Goal: Task Accomplishment & Management: Complete application form

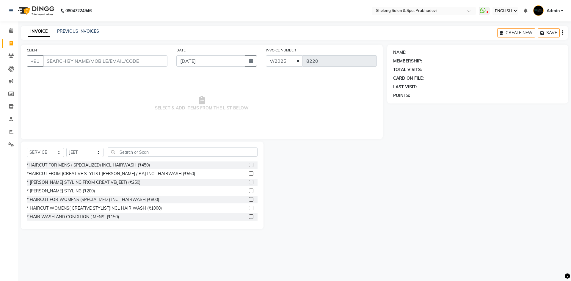
select select "ec"
select select "service"
click at [75, 151] on select "SELECT STYLIST ( [PERSON_NAME] ) ( [PERSON_NAME] ) [PERSON_NAME] fojdur [PERSON…" at bounding box center [84, 152] width 37 height 9
select select "47990"
click at [66, 148] on select "SELECT STYLIST ( [PERSON_NAME] ) ( [PERSON_NAME] ) [PERSON_NAME] fojdur [PERSON…" at bounding box center [84, 152] width 37 height 9
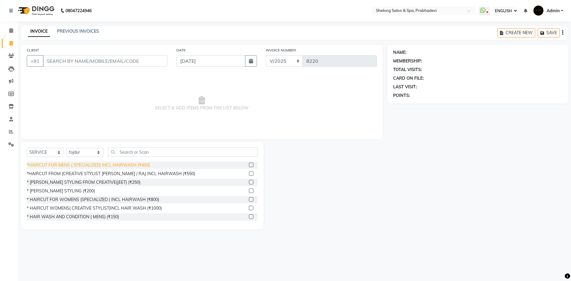
click at [90, 167] on div "*HAIRCUT FOR MENS ( SPECIALIZED) INCL HAIRWASH (₹450)" at bounding box center [88, 165] width 123 height 6
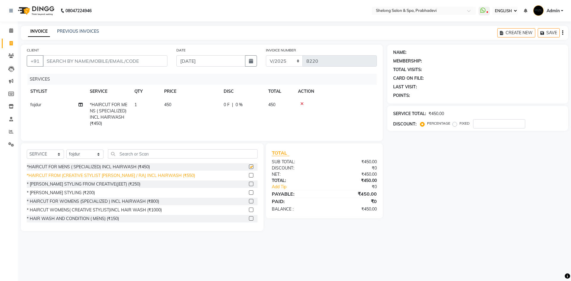
checkbox input "false"
click at [70, 196] on div "* [PERSON_NAME] STYLING (₹200)" at bounding box center [61, 193] width 68 height 6
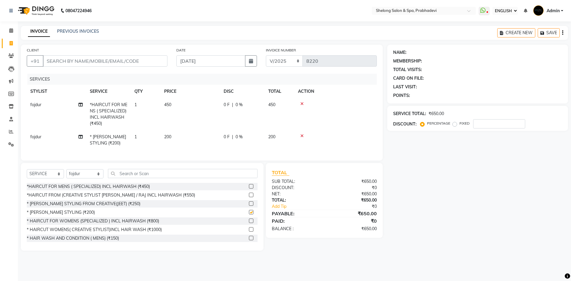
checkbox input "false"
click at [155, 59] on input "CLIENT" at bounding box center [105, 60] width 125 height 11
type input "9"
type input "0"
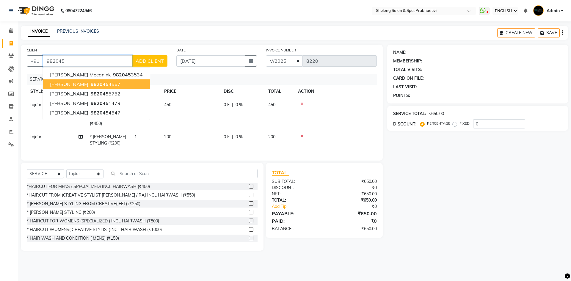
click at [89, 82] on ngb-highlight "982045 4567" at bounding box center [104, 84] width 31 height 6
type input "9820454567"
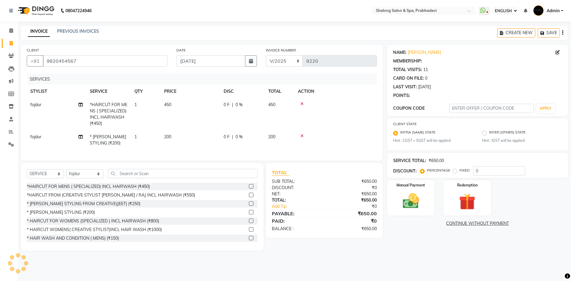
type input "20"
select select "2: Object"
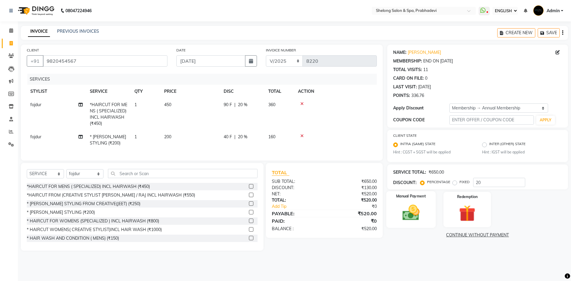
click at [408, 207] on img at bounding box center [411, 213] width 28 height 20
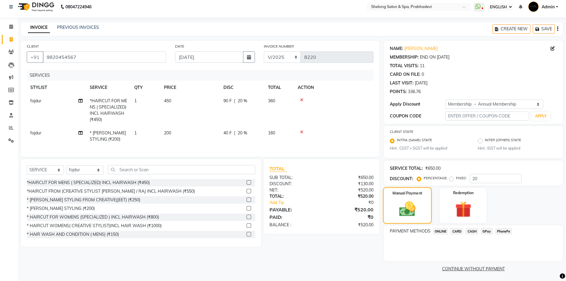
scroll to position [5, 0]
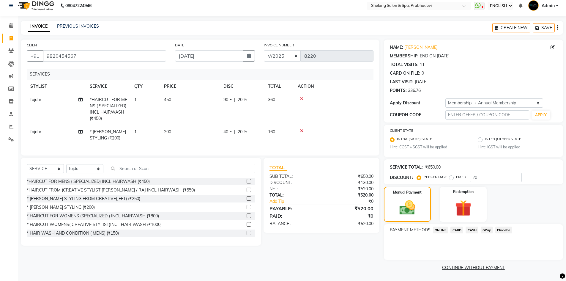
click at [470, 230] on span "CASH" at bounding box center [472, 229] width 13 height 7
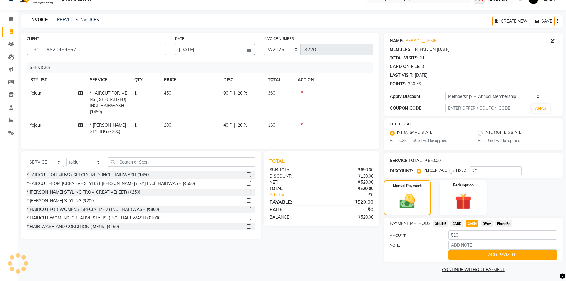
scroll to position [14, 0]
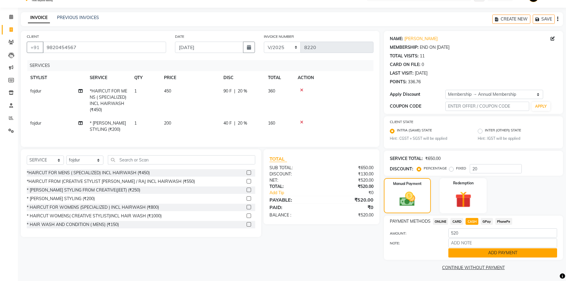
click at [470, 252] on button "ADD PAYMENT" at bounding box center [502, 252] width 109 height 9
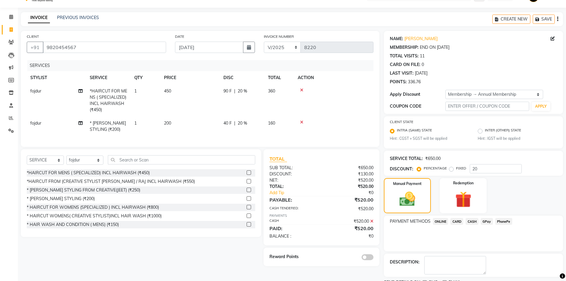
click at [476, 221] on span "CASH" at bounding box center [472, 221] width 13 height 7
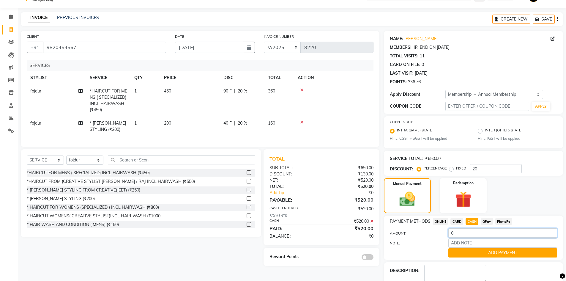
click at [465, 231] on input "0" at bounding box center [502, 232] width 109 height 9
type input "520"
click at [471, 254] on button "ADD PAYMENT" at bounding box center [502, 252] width 109 height 9
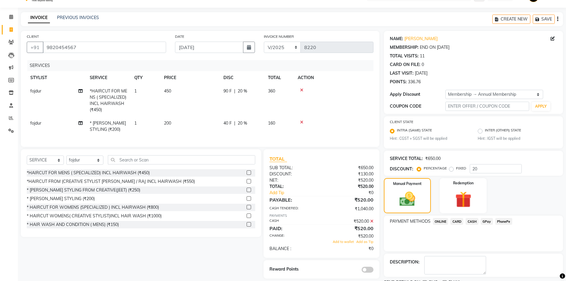
click at [487, 226] on div "PAYMENT METHODS ONLINE CARD CASH GPay PhonePe" at bounding box center [473, 233] width 179 height 36
click at [487, 223] on span "GPay" at bounding box center [487, 221] width 12 height 7
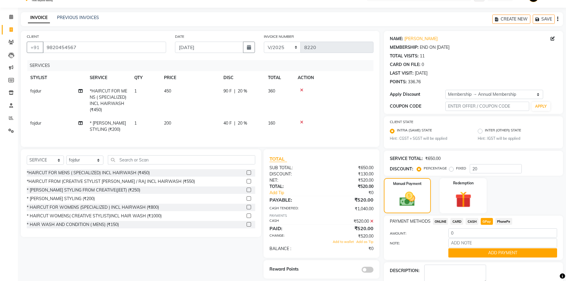
click at [372, 223] on icon at bounding box center [371, 221] width 3 height 4
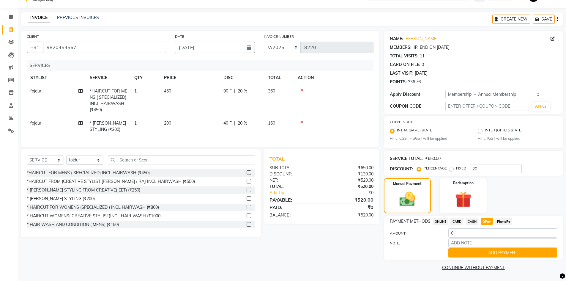
click at [470, 220] on span "CASH" at bounding box center [472, 221] width 13 height 7
click at [473, 236] on input "520" at bounding box center [502, 232] width 109 height 9
type input "500"
click at [478, 251] on button "ADD PAYMENT" at bounding box center [502, 252] width 109 height 9
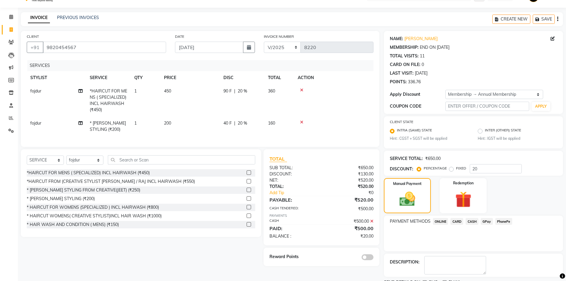
click at [486, 222] on span "GPay" at bounding box center [487, 221] width 12 height 7
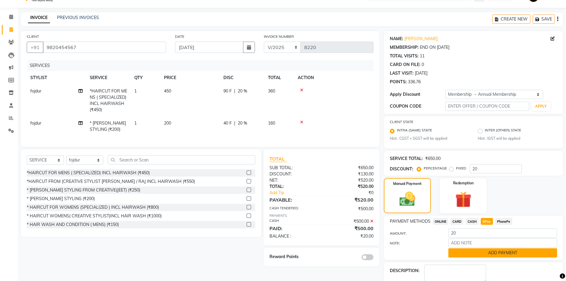
click at [483, 250] on button "ADD PAYMENT" at bounding box center [502, 252] width 109 height 9
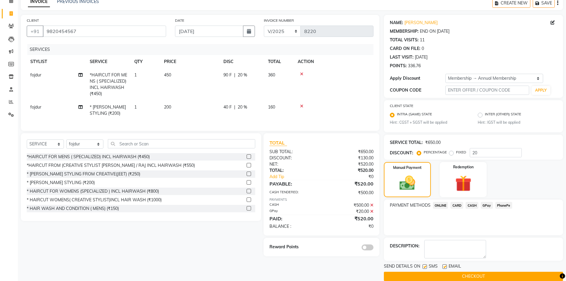
scroll to position [39, 0]
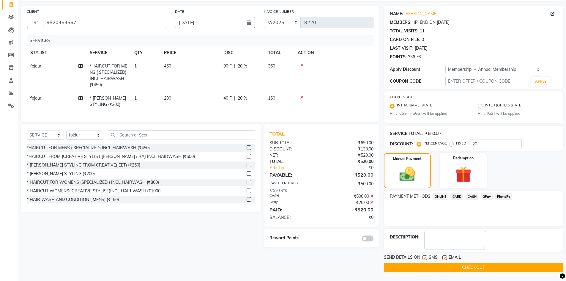
click at [367, 241] on span at bounding box center [368, 238] width 12 height 6
click at [374, 239] on input "checkbox" at bounding box center [374, 239] width 0 height 0
click at [454, 265] on button "CHECKOUT" at bounding box center [473, 267] width 179 height 9
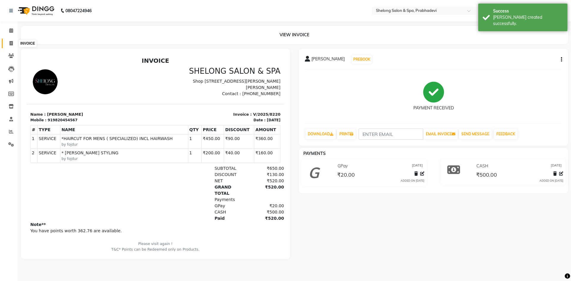
click at [10, 40] on span at bounding box center [11, 43] width 10 height 7
select select "service"
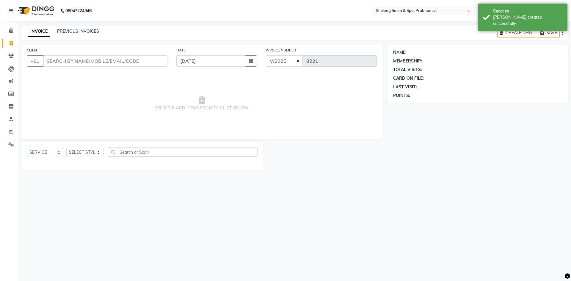
select select "16092"
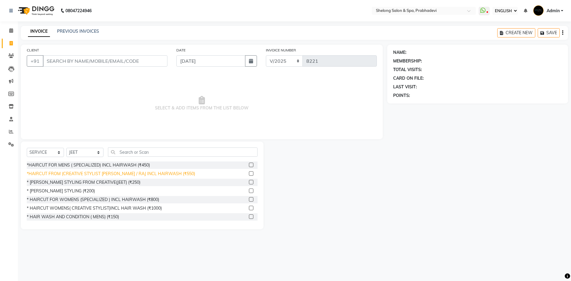
click at [90, 172] on div "*HAIRCUT FROM (CREATIVE STYLIST [PERSON_NAME] / RAJ INCL HAIRWASH (₹550)" at bounding box center [111, 174] width 168 height 6
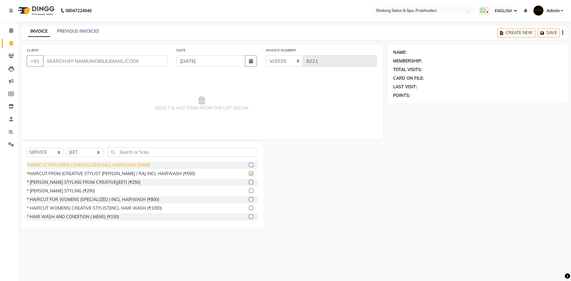
checkbox input "false"
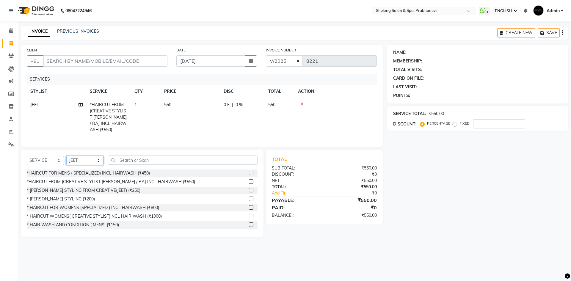
click at [89, 161] on select "SELECT STYLIST ( [PERSON_NAME] ) ( [PERSON_NAME] ) [PERSON_NAME] fojdur [PERSON…" at bounding box center [84, 160] width 37 height 9
click at [302, 102] on icon at bounding box center [301, 104] width 3 height 4
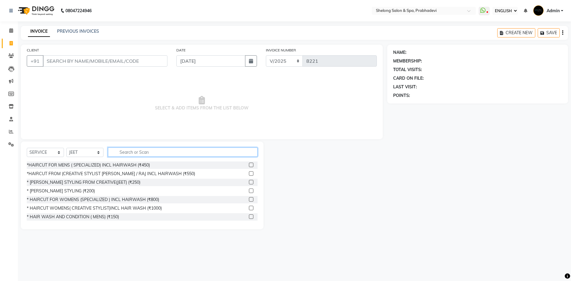
click at [126, 155] on input "text" at bounding box center [182, 151] width 149 height 9
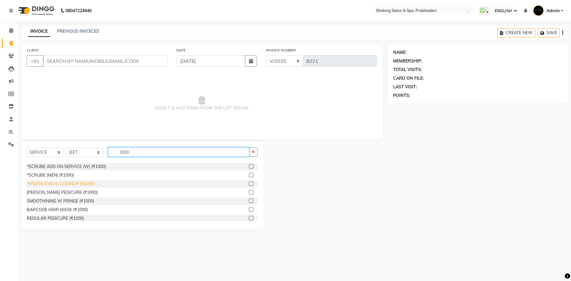
scroll to position [30, 0]
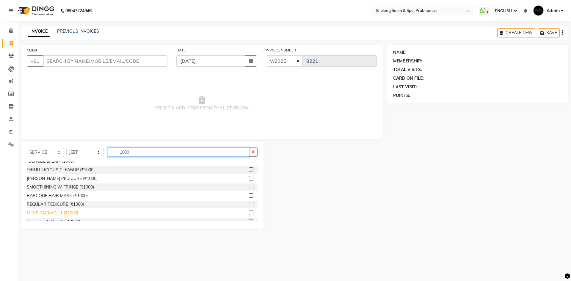
type input "1000"
click at [55, 212] on div "MENS PACKAGE 1 (₹1000)" at bounding box center [52, 213] width 51 height 6
checkbox input "false"
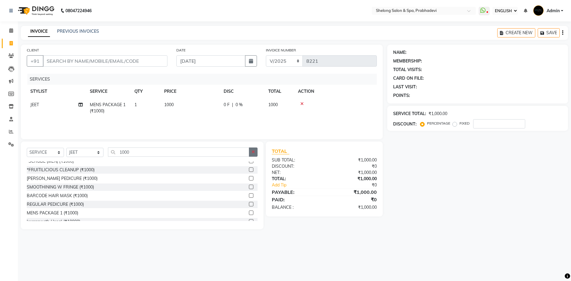
click at [251, 151] on button "button" at bounding box center [253, 151] width 9 height 9
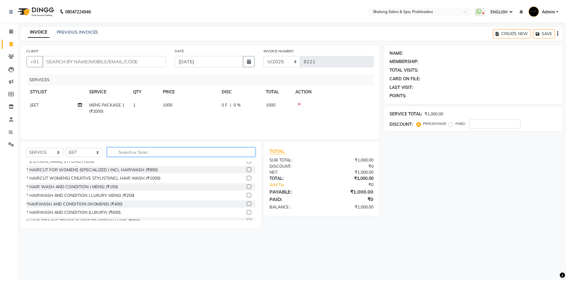
scroll to position [228, 0]
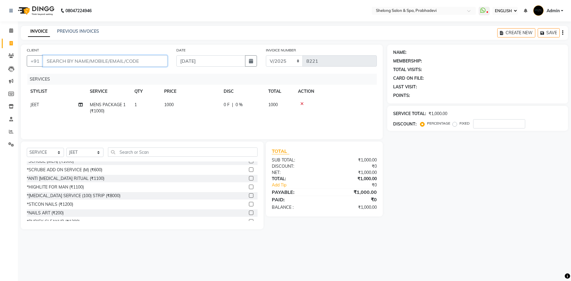
click at [114, 62] on input "CLIENT" at bounding box center [105, 60] width 125 height 11
type input "b"
type input "0"
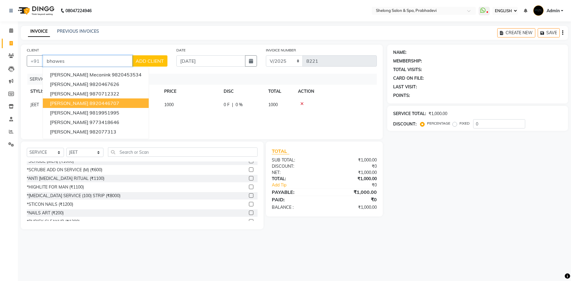
click at [112, 101] on ngb-highlight "8920446707" at bounding box center [104, 103] width 30 height 6
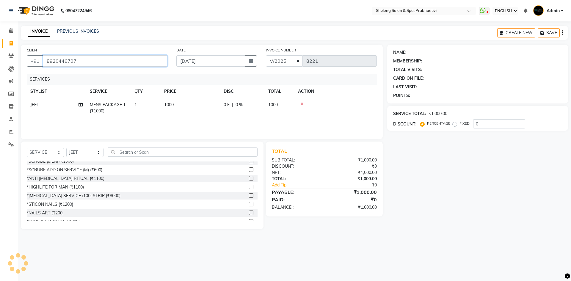
type input "8920446707"
select select "2: Object"
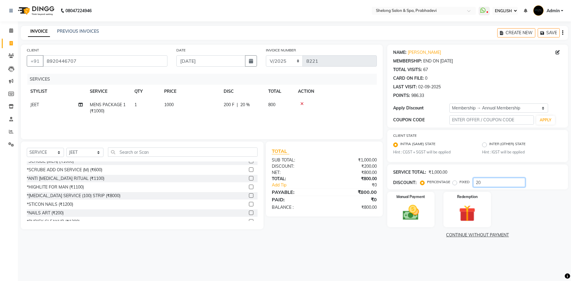
click at [489, 187] on input "20" at bounding box center [499, 182] width 52 height 9
type input "2"
click at [401, 211] on img at bounding box center [411, 213] width 28 height 20
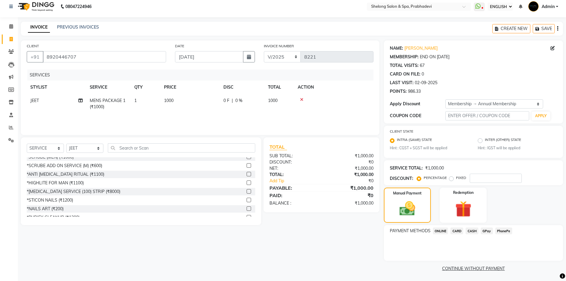
scroll to position [5, 0]
click at [474, 226] on div "PAYMENT METHODS ONLINE CARD CASH GPay PhonePe" at bounding box center [473, 242] width 179 height 36
click at [472, 230] on span "CASH" at bounding box center [472, 229] width 13 height 7
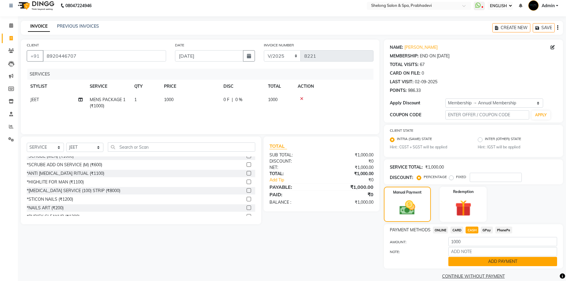
click at [471, 258] on button "ADD PAYMENT" at bounding box center [502, 261] width 109 height 9
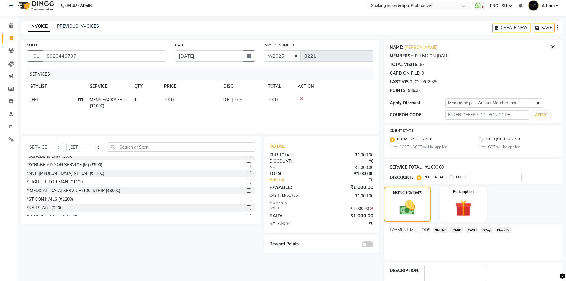
scroll to position [39, 0]
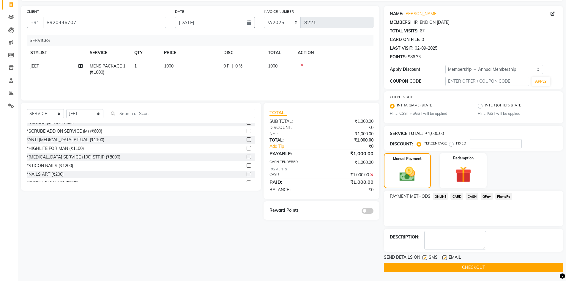
click at [373, 208] on label at bounding box center [368, 211] width 12 height 6
click at [374, 212] on input "checkbox" at bounding box center [374, 212] width 0 height 0
click at [449, 266] on button "CHECKOUT" at bounding box center [473, 267] width 179 height 9
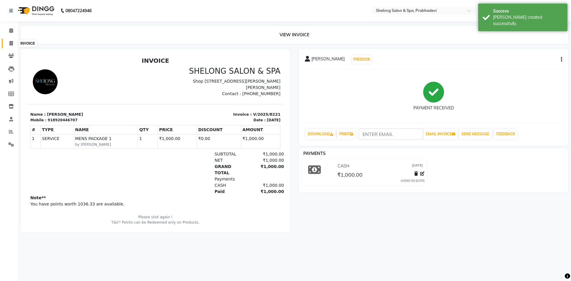
click at [13, 42] on span at bounding box center [11, 43] width 10 height 7
select select "service"
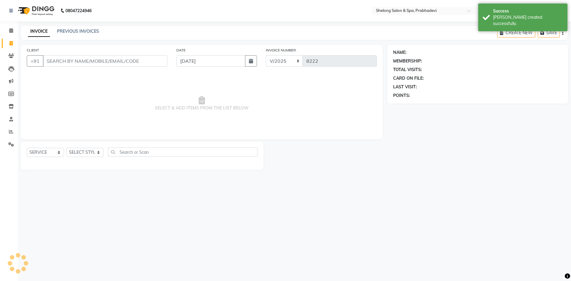
select select "16092"
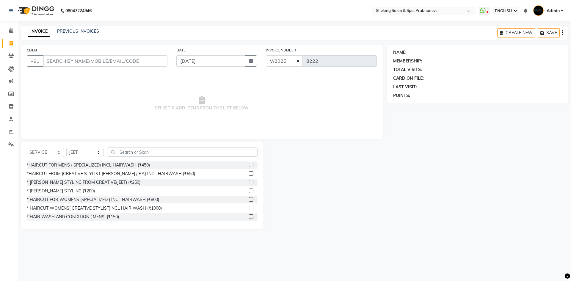
drag, startPoint x: 71, startPoint y: 173, endPoint x: 89, endPoint y: 154, distance: 26.1
click at [72, 172] on div "*HAIRCUT FROM (CREATIVE STYLIST [PERSON_NAME] / RAJ INCL HAIRWASH (₹550)" at bounding box center [111, 174] width 168 height 6
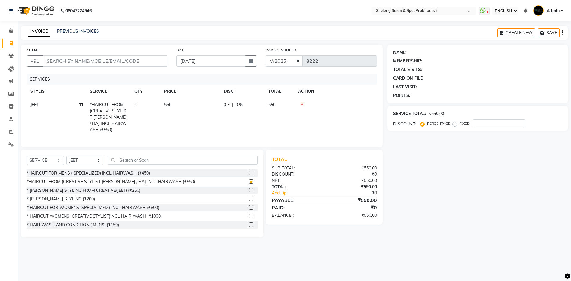
checkbox input "false"
click at [89, 156] on select "SELECT STYLIST ( [PERSON_NAME] ) ( [PERSON_NAME] ) [PERSON_NAME] fojdur [PERSON…" at bounding box center [84, 160] width 37 height 9
drag, startPoint x: 260, startPoint y: 122, endPoint x: 168, endPoint y: 100, distance: 94.0
click at [260, 122] on td "0 F | 0 %" at bounding box center [242, 117] width 45 height 38
select select "16092"
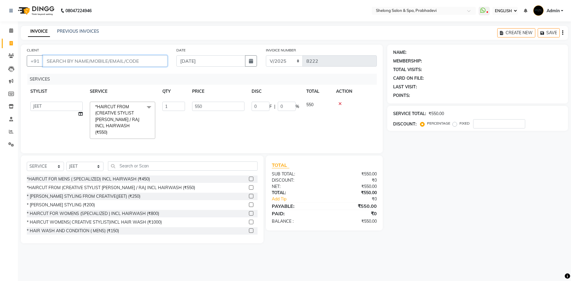
click at [98, 60] on input "CLIENT" at bounding box center [105, 60] width 125 height 11
type input "9"
type input "0"
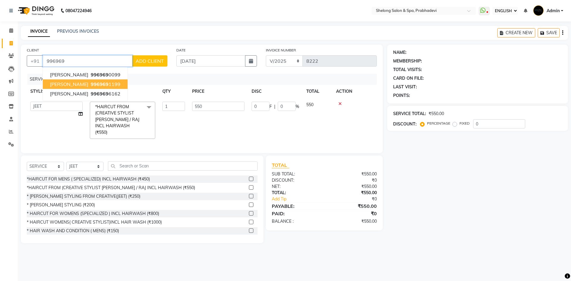
click at [101, 83] on span "996969" at bounding box center [100, 84] width 18 height 6
type input "9969691199"
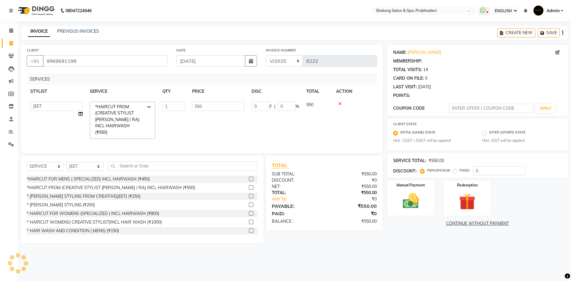
type input "110"
type input "20"
select select "2: Object"
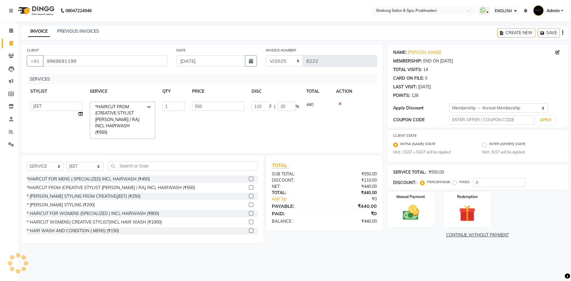
type input "20"
click at [413, 211] on img at bounding box center [411, 213] width 28 height 20
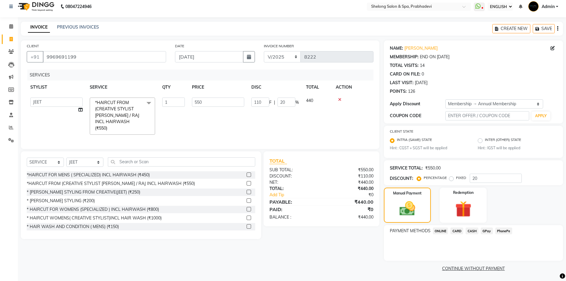
scroll to position [5, 0]
click at [487, 232] on span "GPay" at bounding box center [487, 229] width 12 height 7
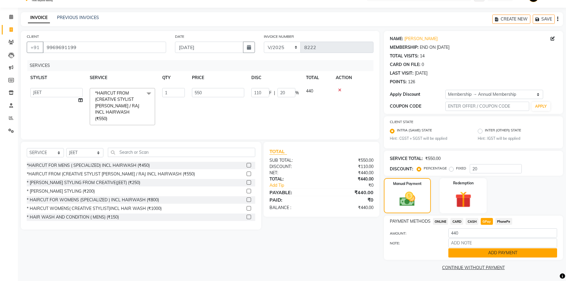
click at [487, 256] on button "ADD PAYMENT" at bounding box center [502, 252] width 109 height 9
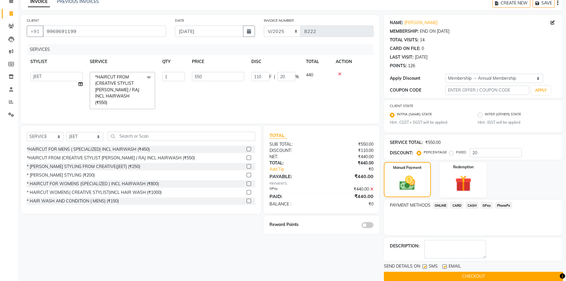
scroll to position [39, 0]
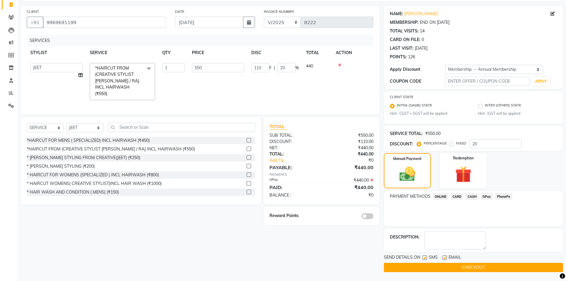
click at [370, 215] on span at bounding box center [368, 216] width 12 height 6
click at [374, 217] on input "checkbox" at bounding box center [374, 217] width 0 height 0
click at [457, 267] on button "CHECKOUT" at bounding box center [473, 267] width 179 height 9
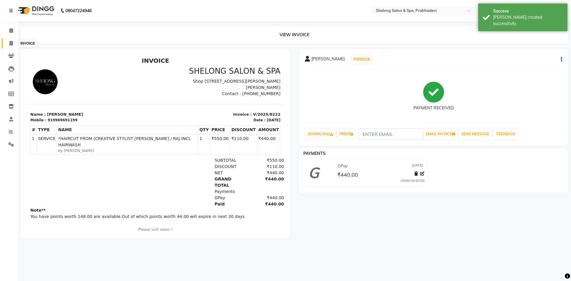
click at [9, 42] on span at bounding box center [11, 43] width 10 height 7
select select "service"
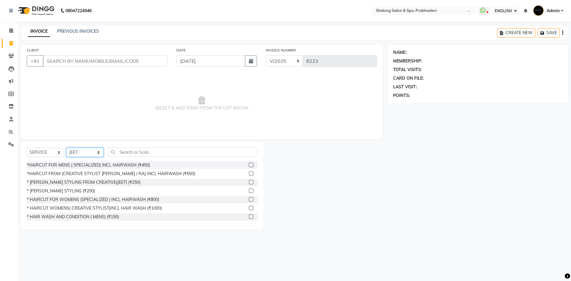
drag, startPoint x: 88, startPoint y: 153, endPoint x: 88, endPoint y: 148, distance: 5.1
click at [88, 153] on select "SELECT STYLIST ( [PERSON_NAME] ) ( [PERSON_NAME] ) [PERSON_NAME] fojdur [PERSON…" at bounding box center [84, 152] width 37 height 9
select select "47990"
click at [66, 148] on select "SELECT STYLIST ( [PERSON_NAME] ) ( [PERSON_NAME] ) [PERSON_NAME] fojdur [PERSON…" at bounding box center [84, 152] width 37 height 9
click at [88, 163] on div "*HAIRCUT FOR MENS ( SPECIALIZED) INCL HAIRWASH (₹450)" at bounding box center [88, 165] width 123 height 6
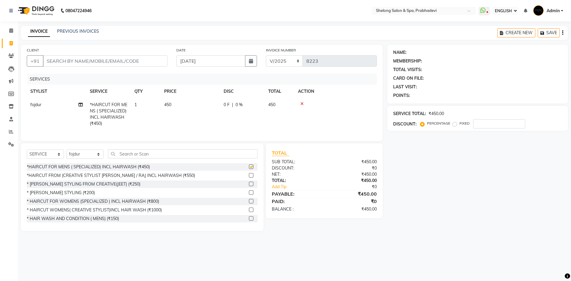
checkbox input "false"
click at [127, 59] on input "CLIENT" at bounding box center [105, 60] width 125 height 11
type input "7"
type input "0"
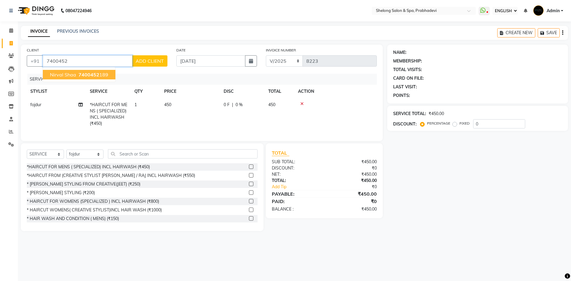
click at [101, 74] on ngb-highlight "7400452 189" at bounding box center [92, 75] width 31 height 6
type input "7400452189"
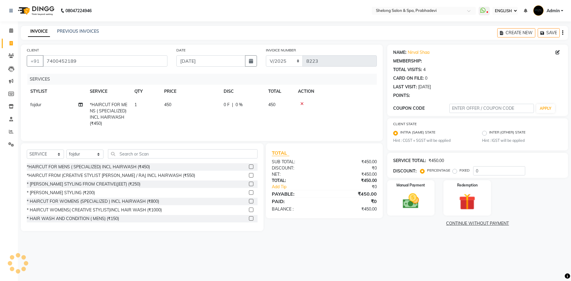
select select "1: Object"
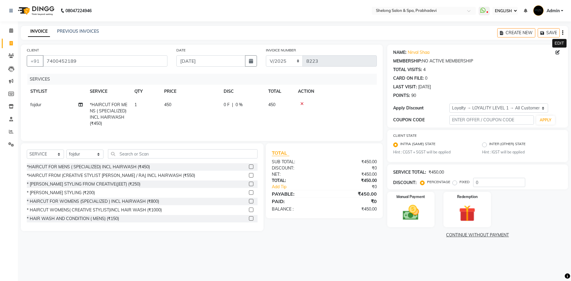
click at [558, 50] on icon at bounding box center [557, 52] width 4 height 4
select select "[DEMOGRAPHIC_DATA]"
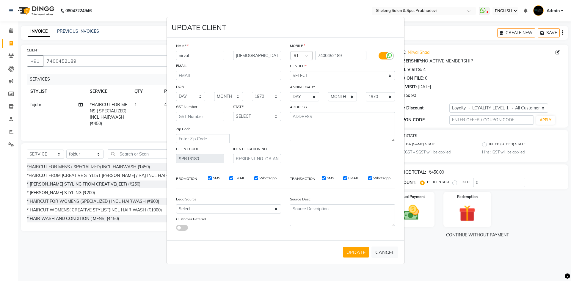
click at [201, 57] on input "nirval" at bounding box center [200, 55] width 48 height 9
type input "nirvan"
click at [361, 253] on button "UPDATE" at bounding box center [356, 252] width 26 height 11
select select
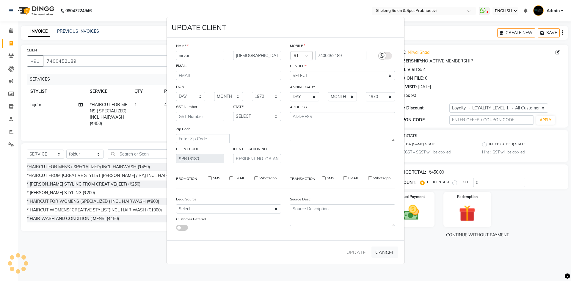
select select
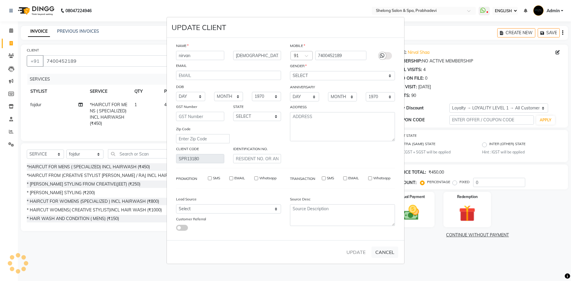
checkbox input "false"
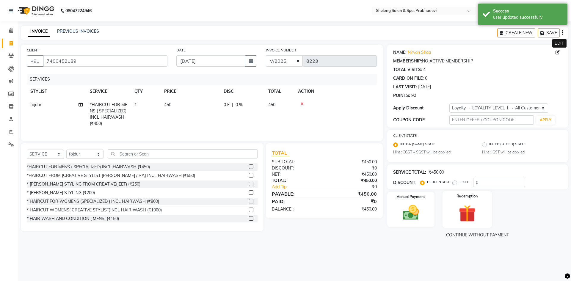
select select "1: Object"
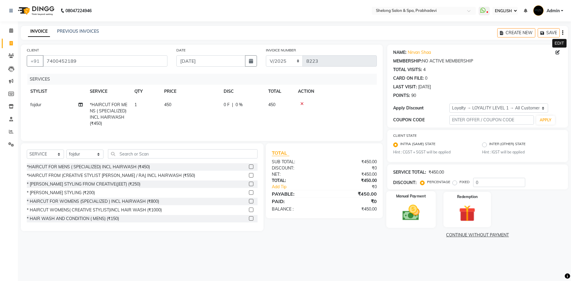
click at [418, 211] on img at bounding box center [411, 213] width 28 height 20
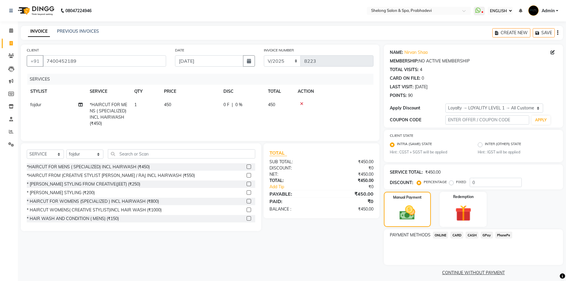
click at [472, 233] on span "CASH" at bounding box center [472, 235] width 13 height 7
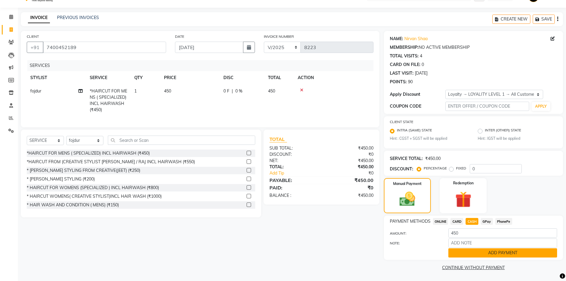
click at [474, 254] on button "ADD PAYMENT" at bounding box center [502, 252] width 109 height 9
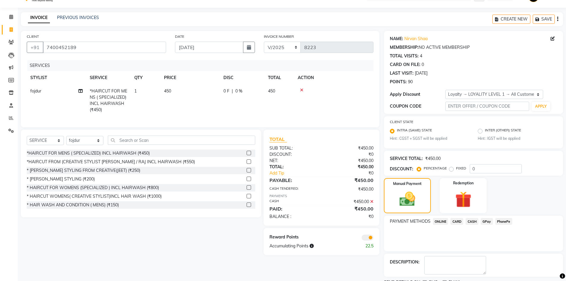
scroll to position [39, 0]
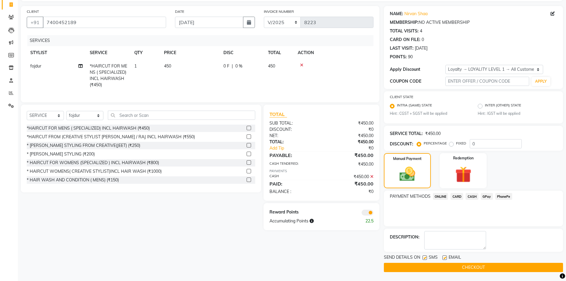
click at [467, 263] on button "CHECKOUT" at bounding box center [473, 267] width 179 height 9
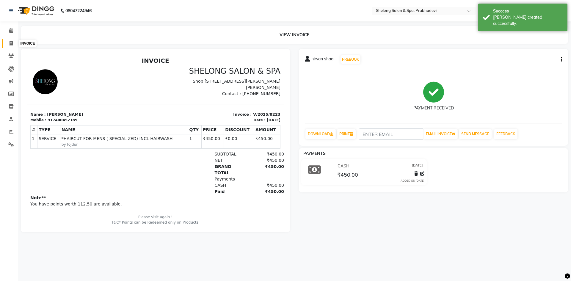
click at [8, 43] on span at bounding box center [11, 43] width 10 height 7
select select "service"
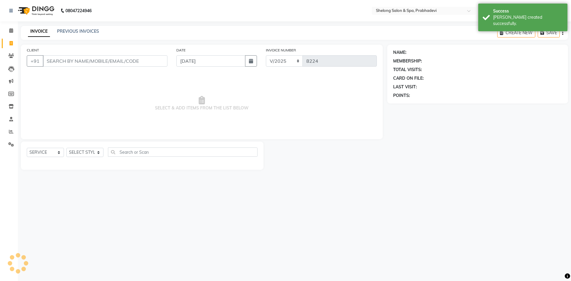
select select "16092"
